Goal: Task Accomplishment & Management: Use online tool/utility

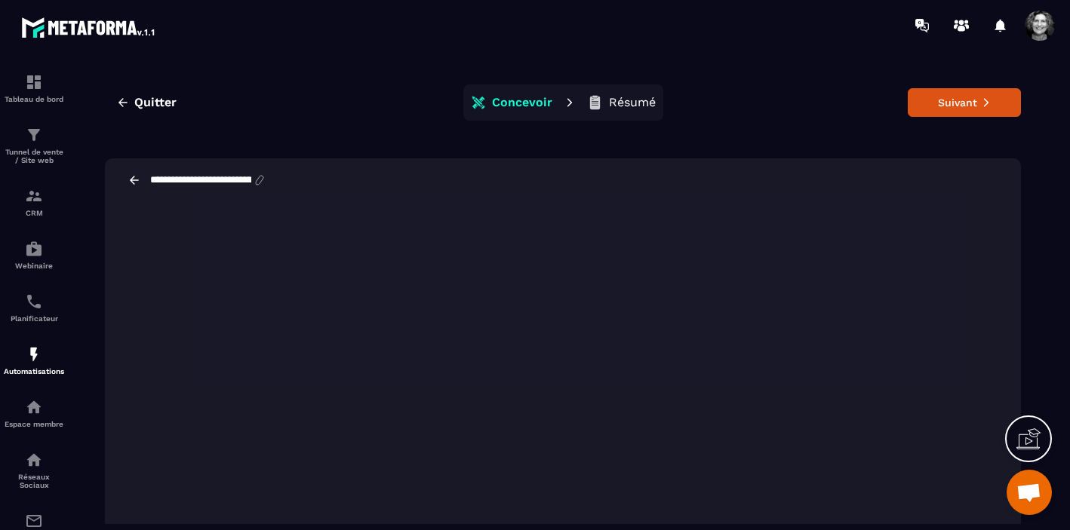
scroll to position [16049, 0]
click at [970, 106] on button "Suivant" at bounding box center [964, 102] width 113 height 29
click at [155, 100] on span "Quitter" at bounding box center [155, 102] width 42 height 15
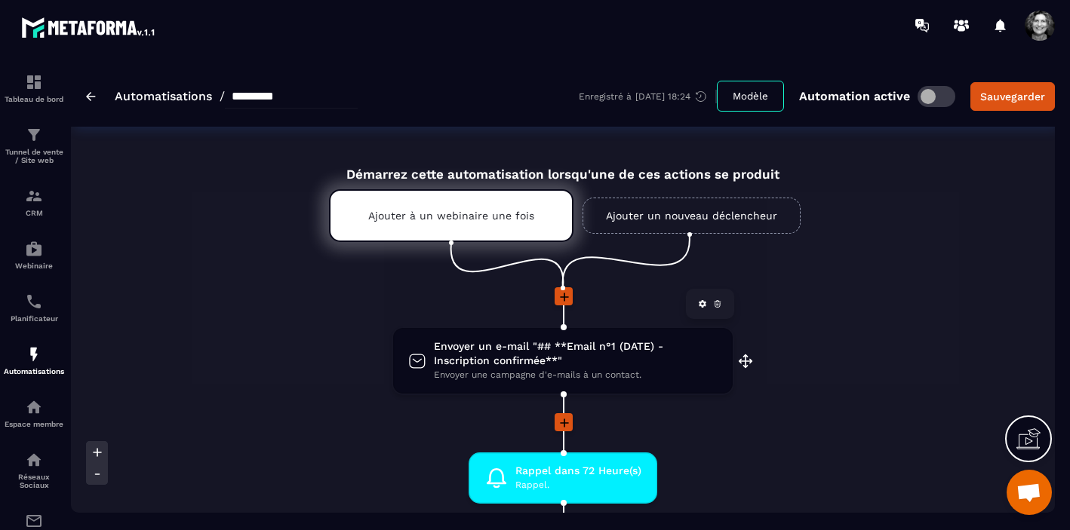
click at [556, 370] on span "Envoyer une campagne d'e-mails à un contact." at bounding box center [576, 375] width 284 height 14
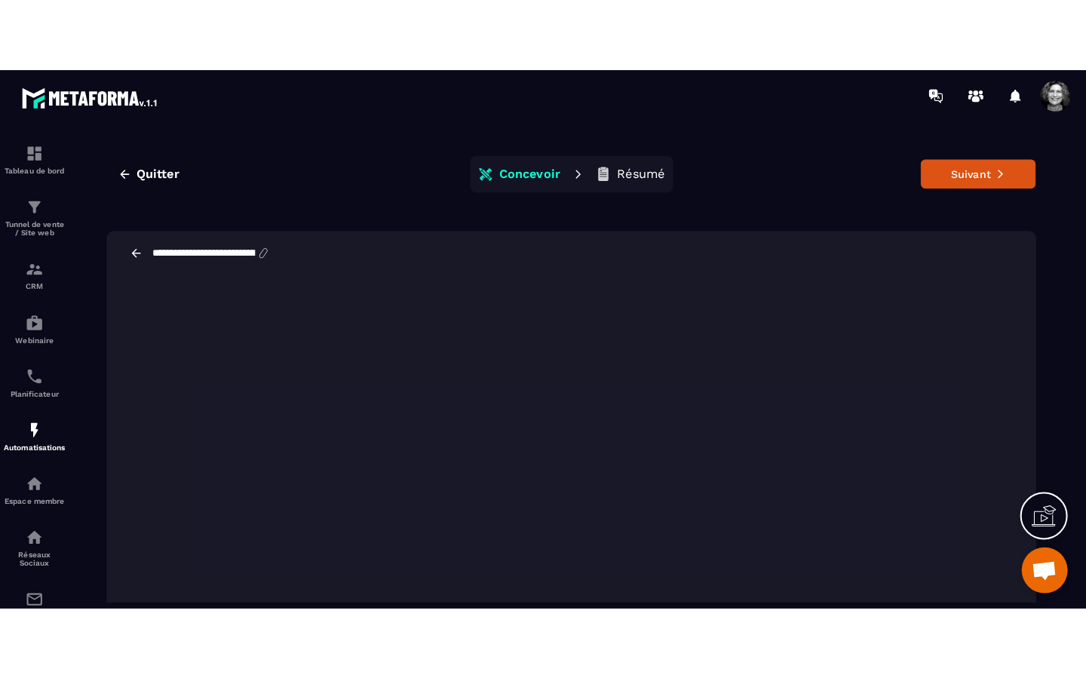
scroll to position [55, 0]
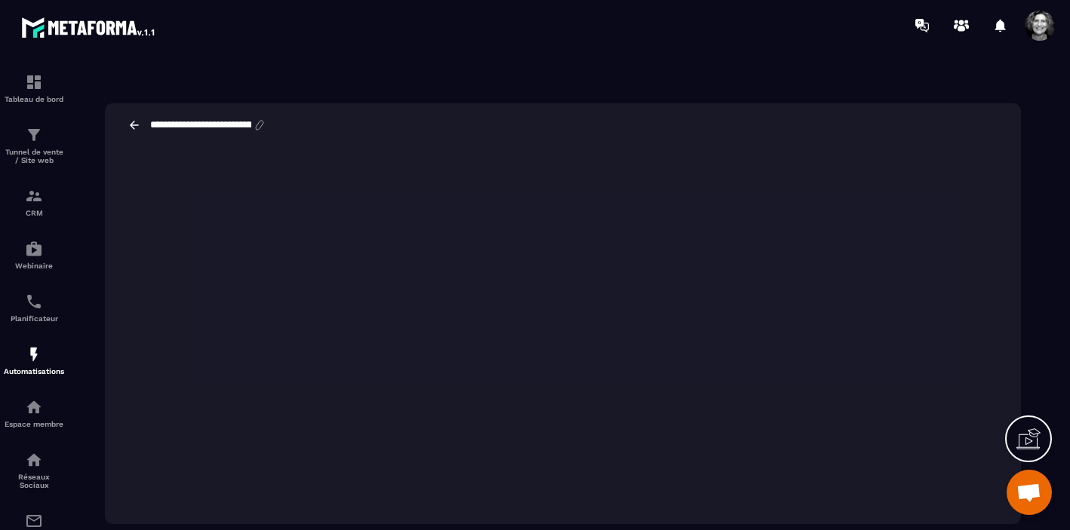
click at [1028, 433] on icon at bounding box center [1028, 439] width 24 height 24
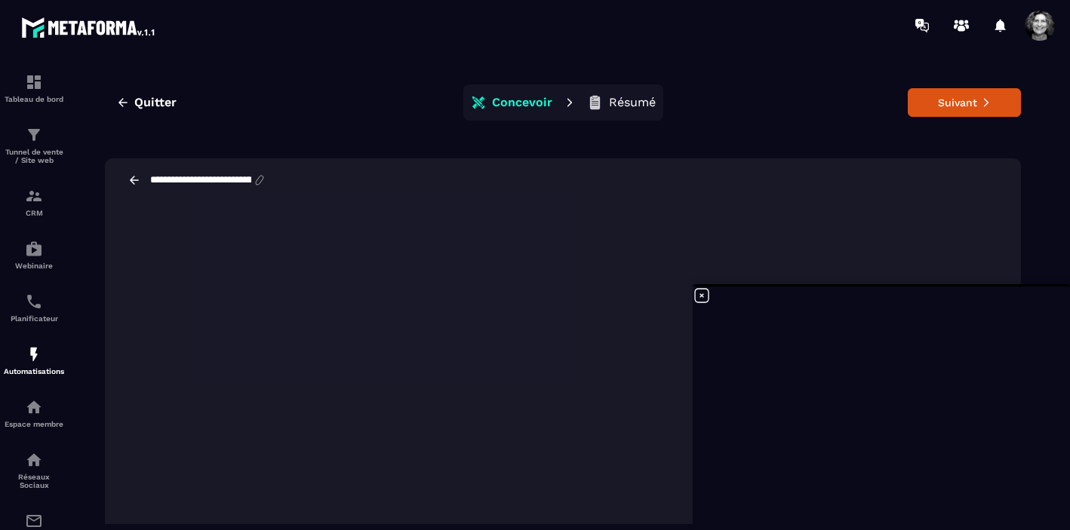
scroll to position [16049, 0]
click at [158, 101] on span "Quitter" at bounding box center [155, 102] width 42 height 15
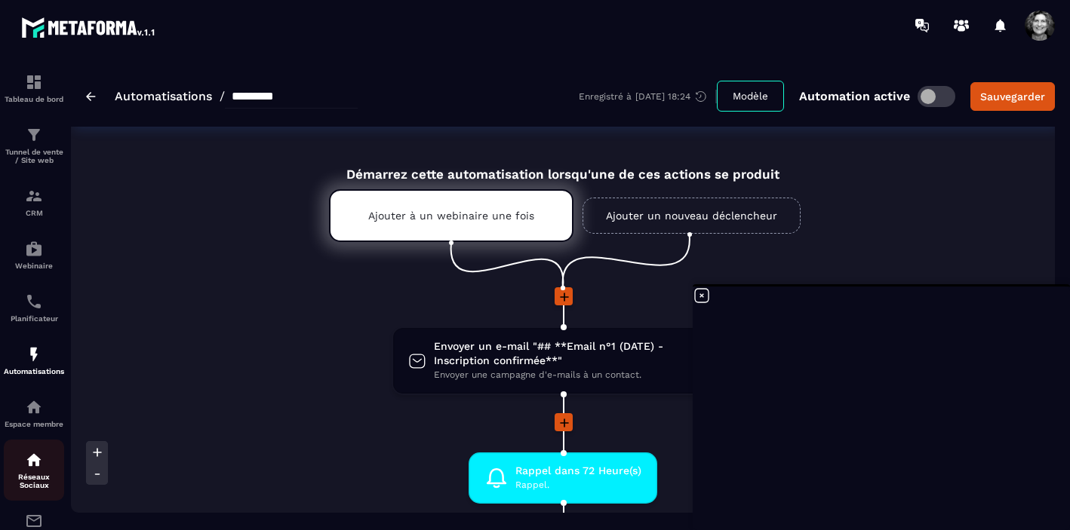
click at [37, 447] on link "Réseaux Sociaux" at bounding box center [34, 470] width 60 height 61
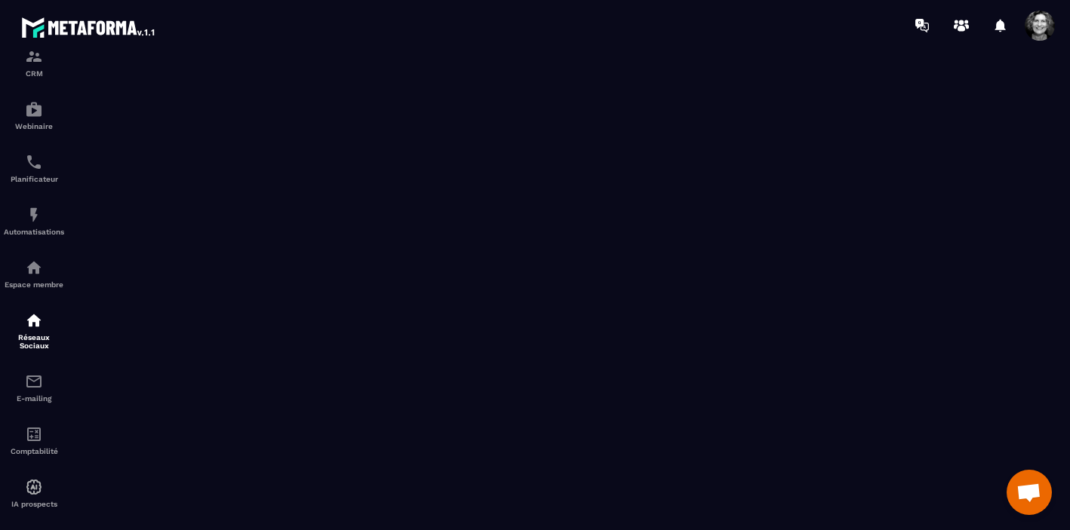
scroll to position [164, 0]
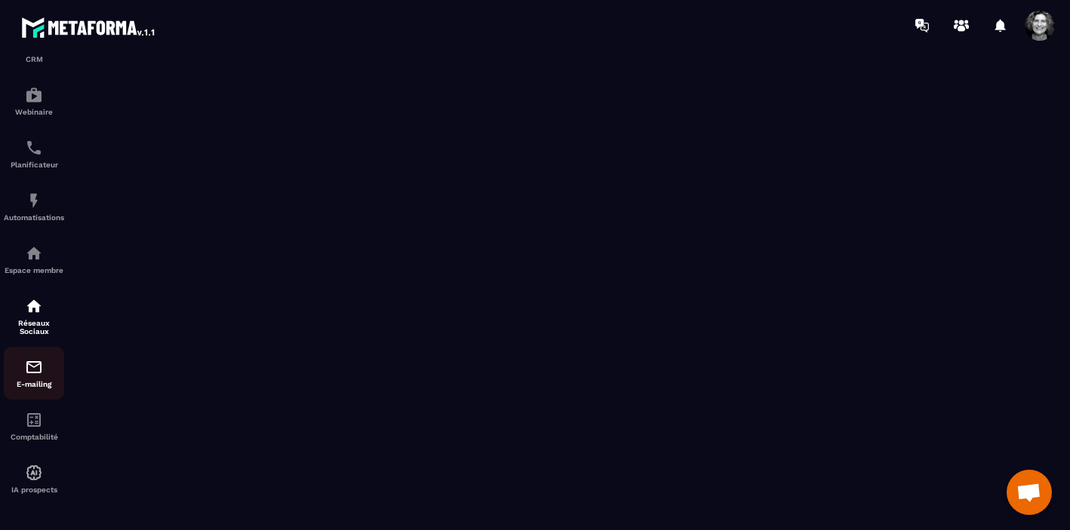
click at [37, 367] on img at bounding box center [34, 367] width 18 height 18
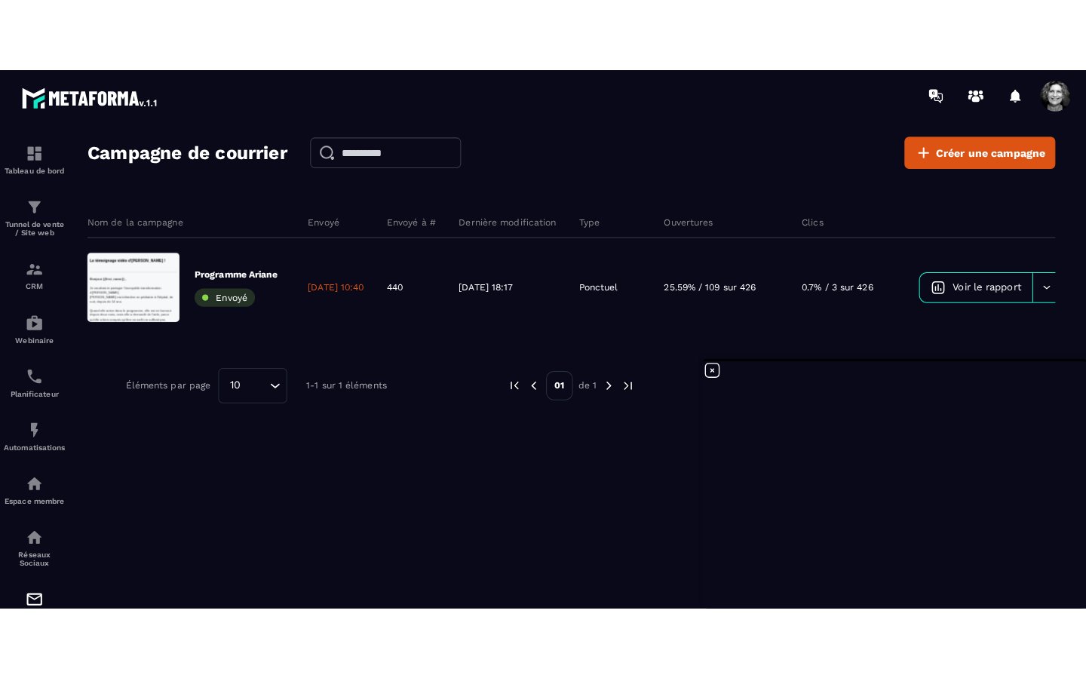
scroll to position [16049, 0]
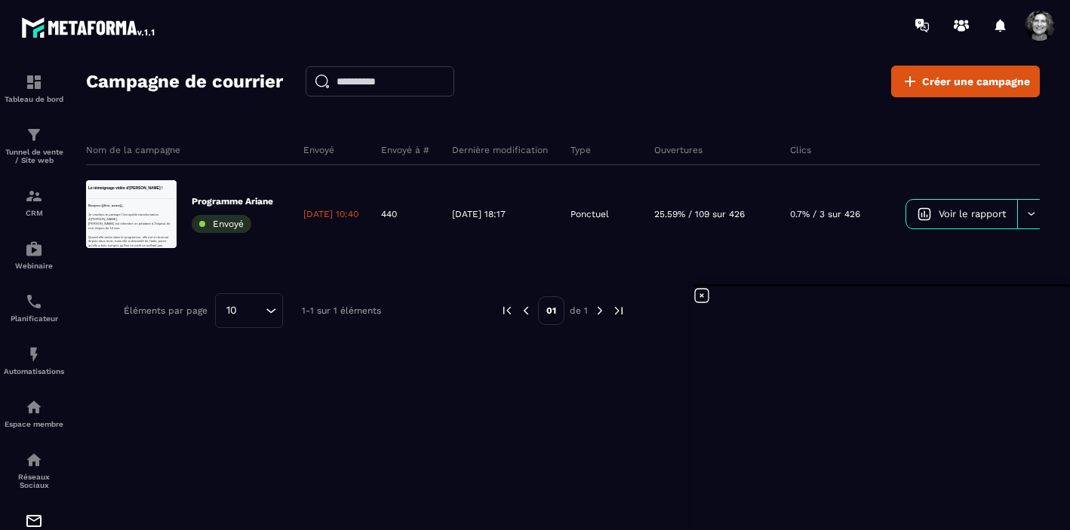
click at [703, 296] on icon at bounding box center [702, 296] width 18 height 18
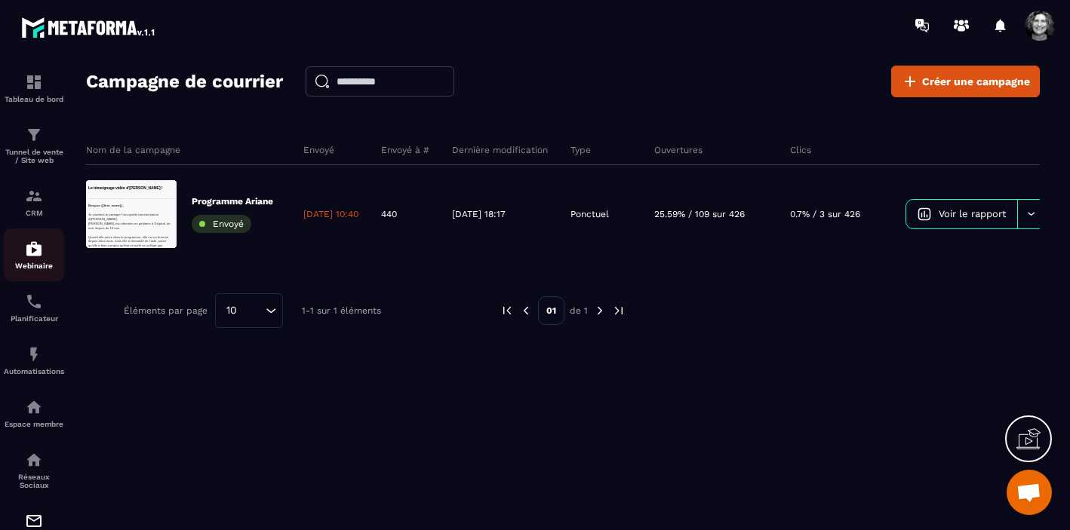
click at [35, 248] on img at bounding box center [34, 249] width 18 height 18
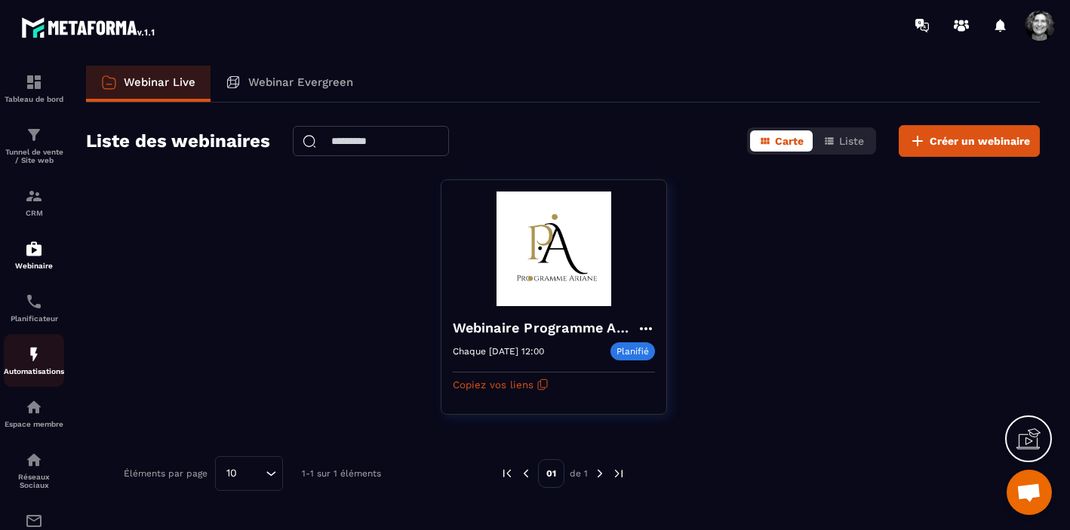
click at [31, 359] on img at bounding box center [34, 355] width 18 height 18
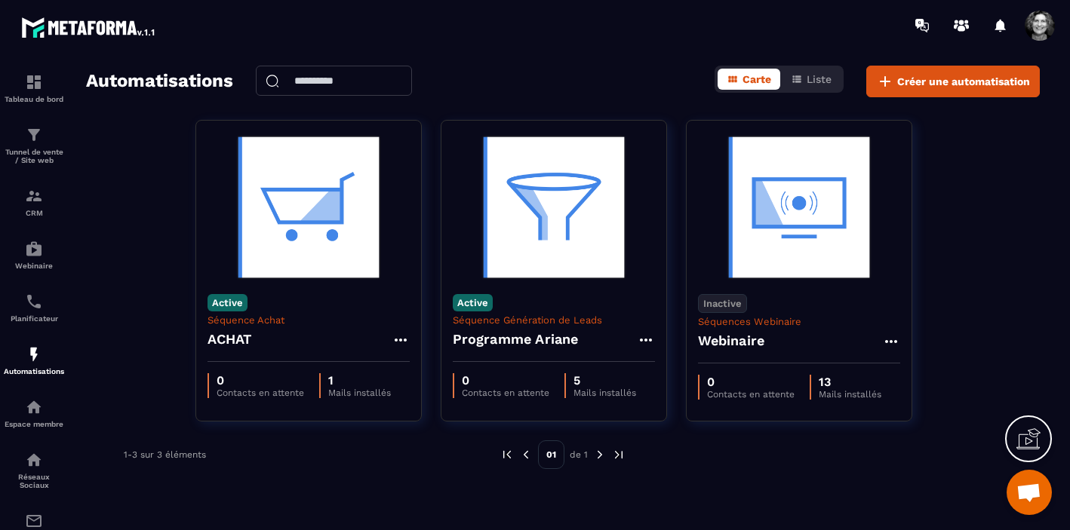
click at [1030, 433] on icon at bounding box center [1028, 439] width 24 height 24
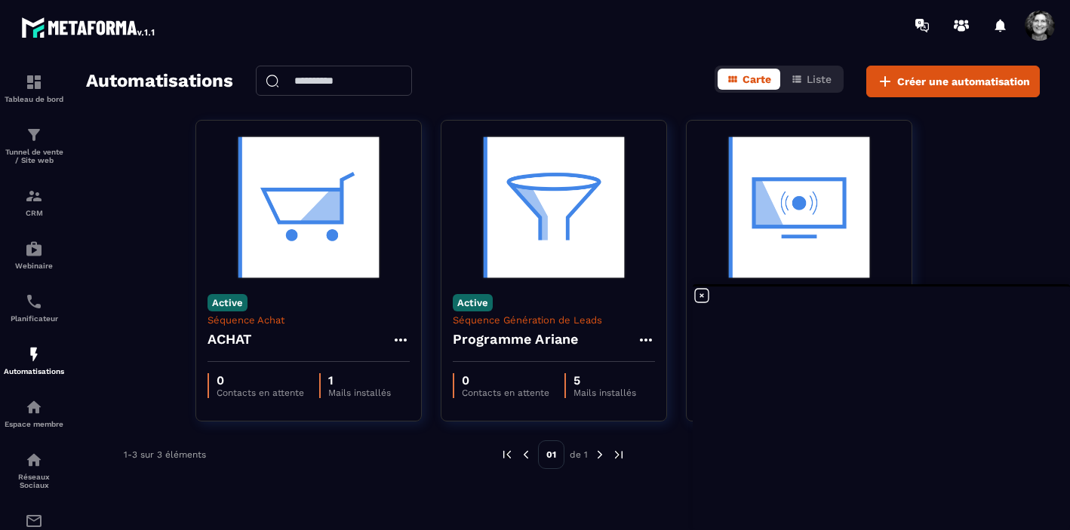
scroll to position [16049, 0]
click at [705, 298] on icon at bounding box center [702, 296] width 18 height 18
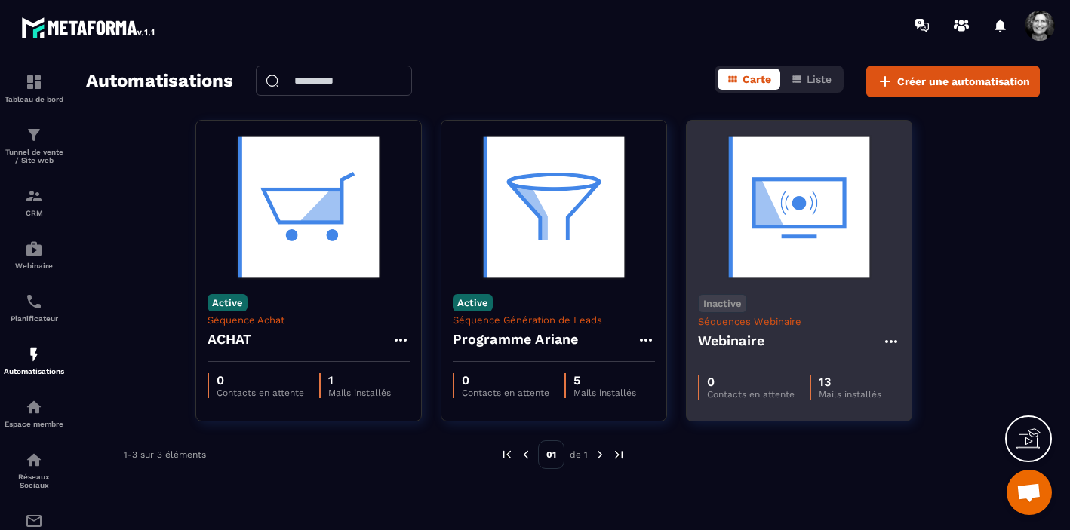
click at [789, 242] on img at bounding box center [799, 207] width 202 height 151
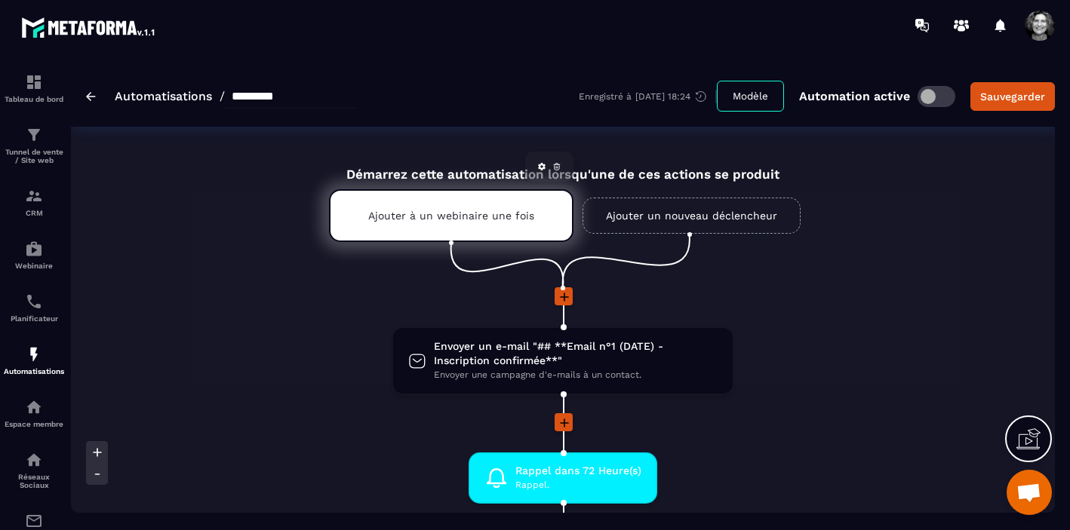
click at [475, 220] on p "Ajouter à un webinaire une fois" at bounding box center [451, 216] width 166 height 12
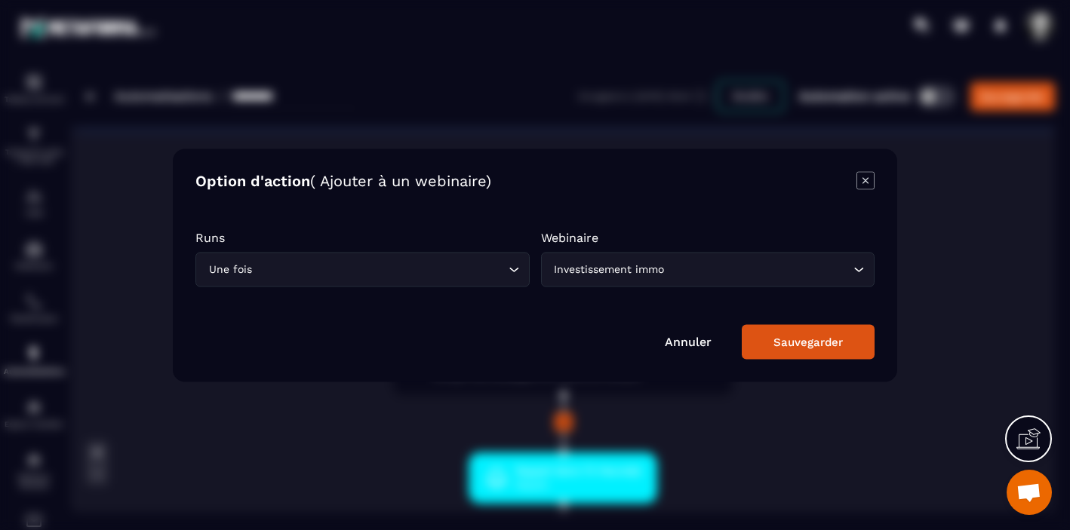
click at [511, 269] on icon "Search for option" at bounding box center [513, 269] width 15 height 15
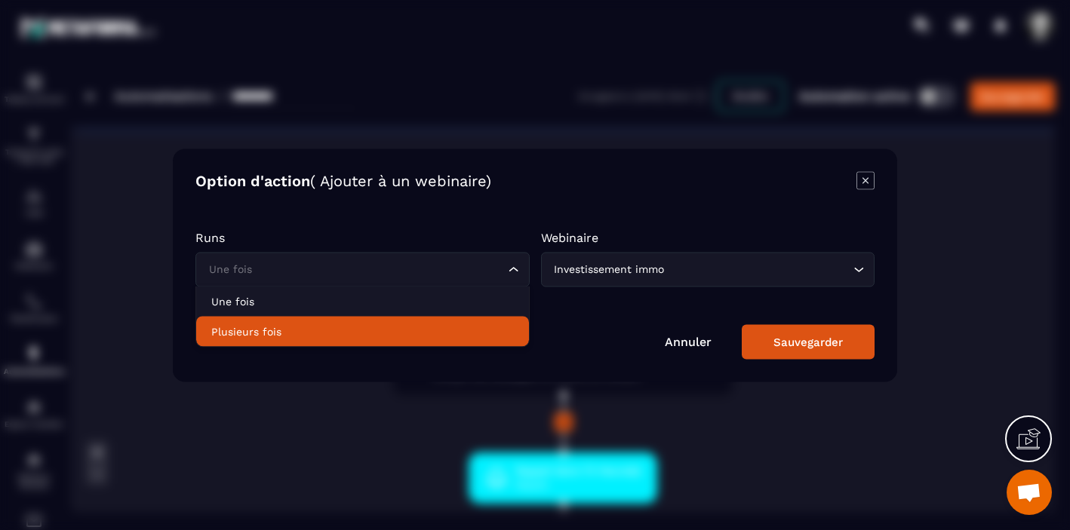
click at [443, 324] on p "Plusieurs fois" at bounding box center [362, 331] width 303 height 15
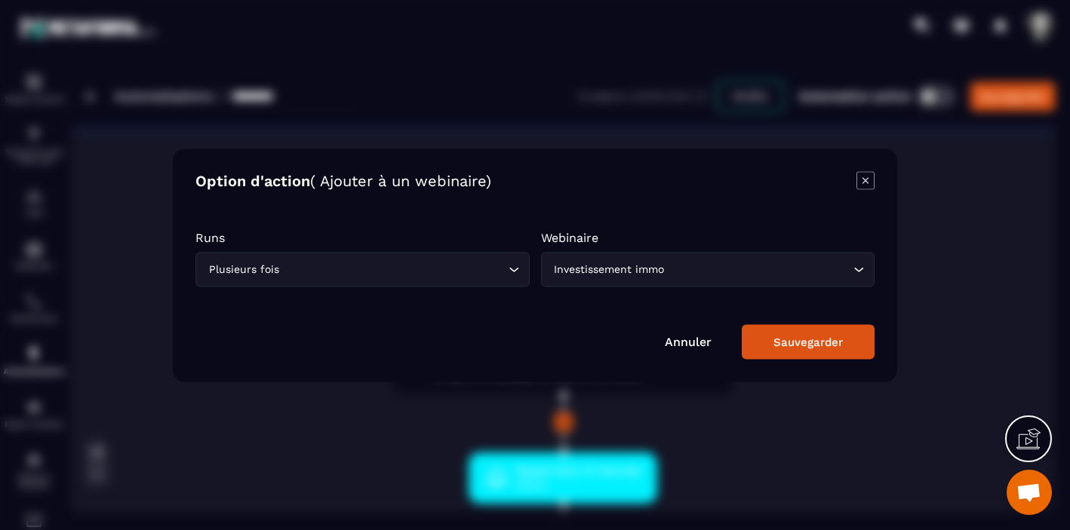
click at [856, 268] on icon "Search for option" at bounding box center [858, 269] width 15 height 15
click at [679, 342] on link "Annuler" at bounding box center [688, 341] width 47 height 14
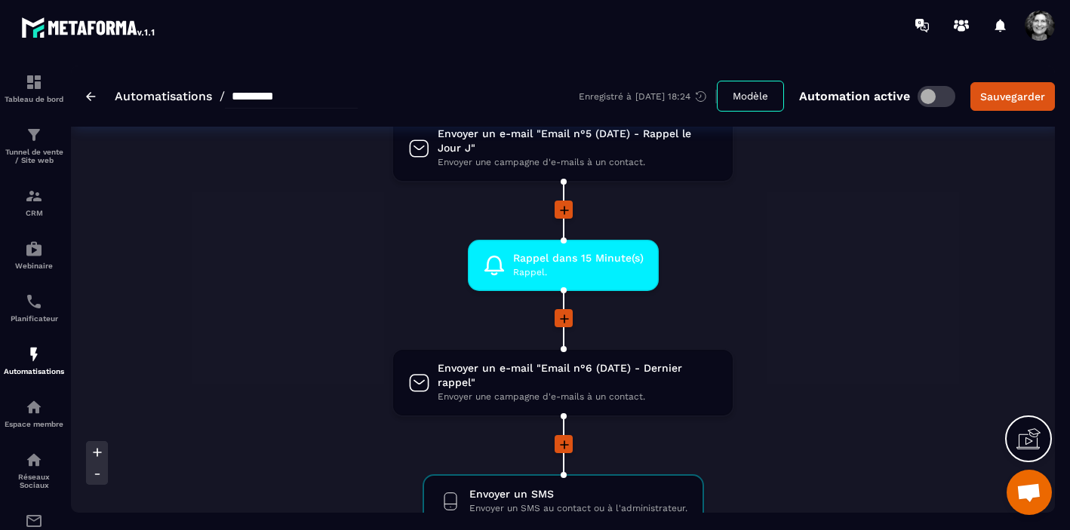
scroll to position [1135, 0]
